Goal: Information Seeking & Learning: Learn about a topic

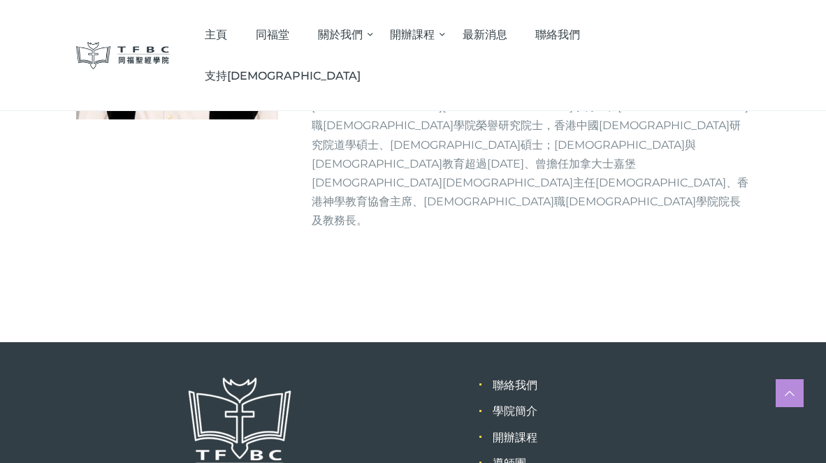
scroll to position [205, 0]
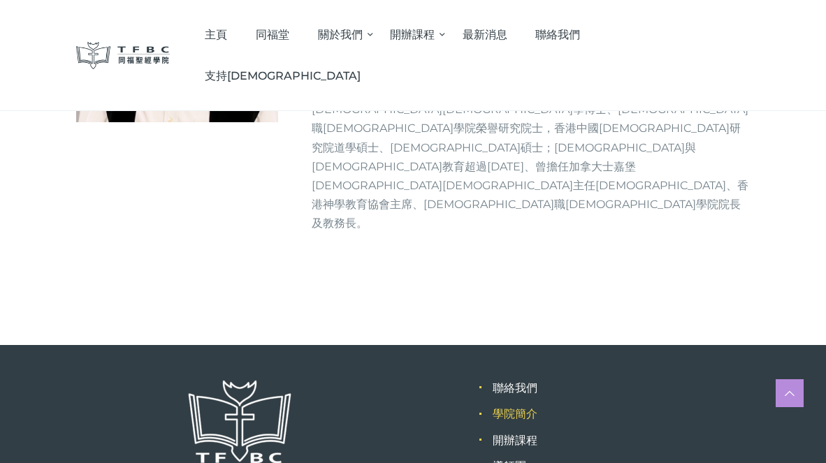
click at [513, 407] on link "學院簡介" at bounding box center [515, 413] width 45 height 13
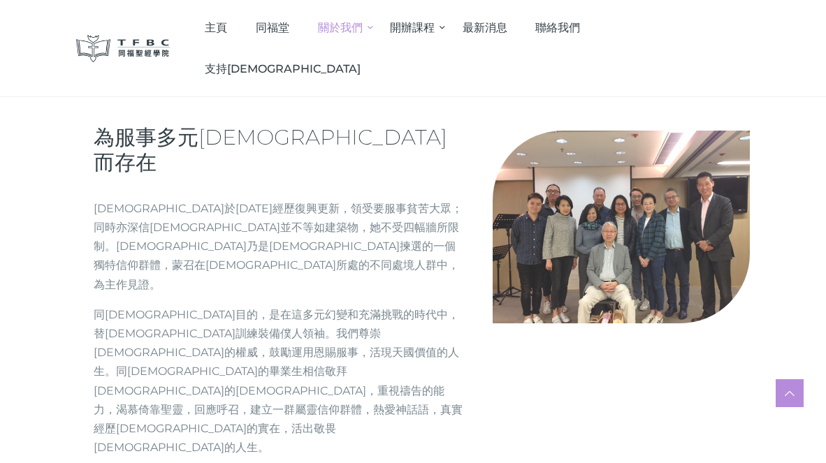
scroll to position [586, 0]
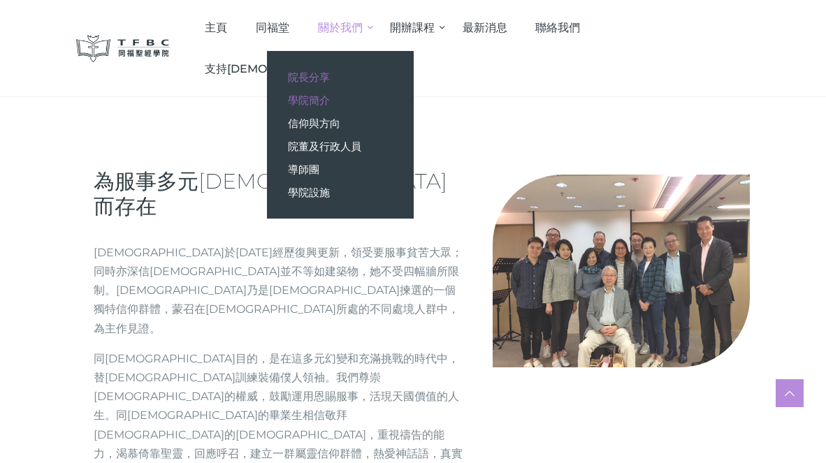
click at [330, 80] on span "院長分享" at bounding box center [309, 77] width 42 height 13
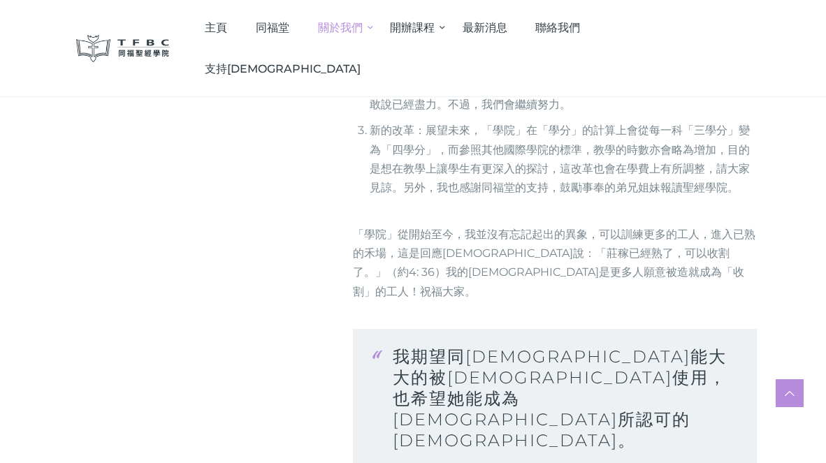
scroll to position [675, 0]
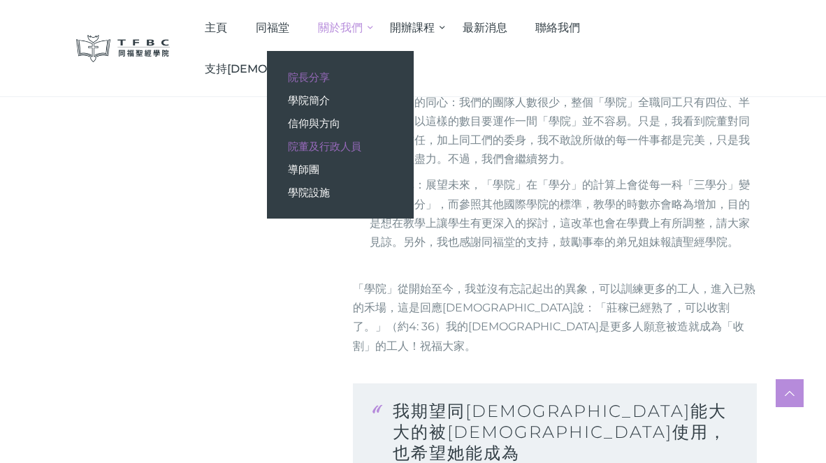
click at [361, 145] on span "院董及行政人員" at bounding box center [324, 146] width 73 height 13
